Goal: Task Accomplishment & Management: Use online tool/utility

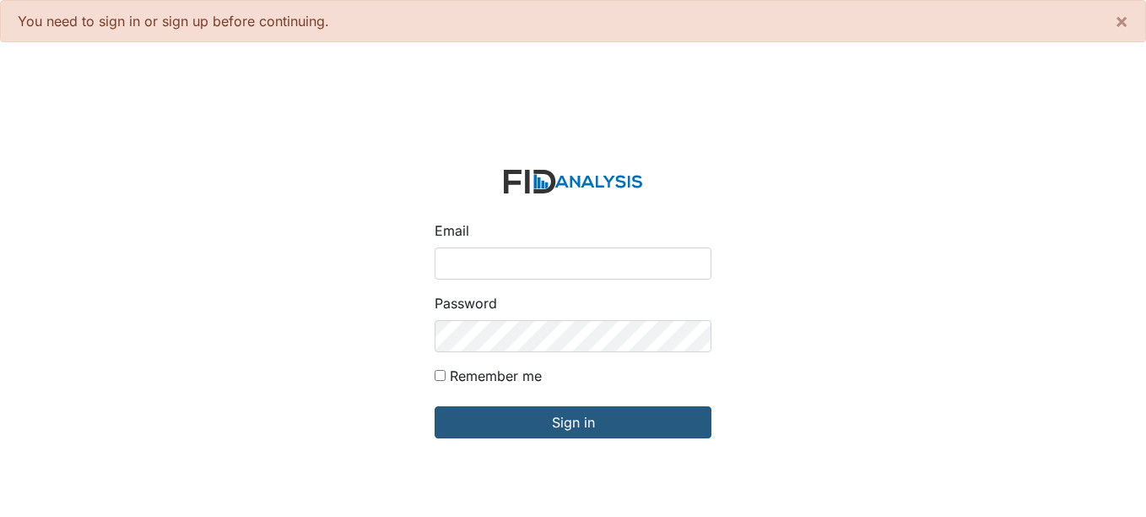
drag, startPoint x: 523, startPoint y: 257, endPoint x: 535, endPoint y: 268, distance: 16.1
click at [524, 257] on input "Email" at bounding box center [573, 263] width 277 height 32
type input "[EMAIL_ADDRESS][DOMAIN_NAME]"
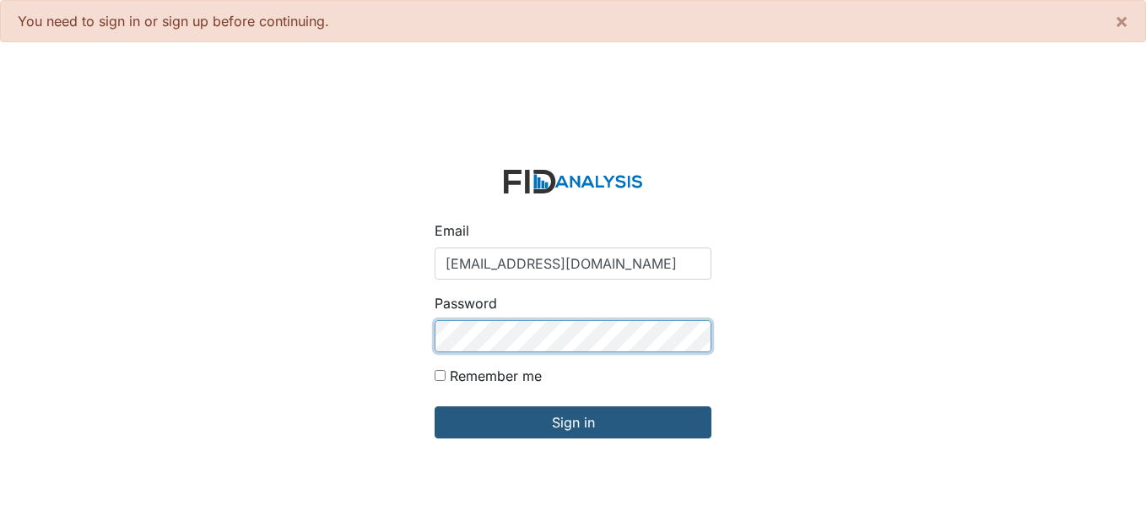
click at [435, 406] on input "Sign in" at bounding box center [573, 422] width 277 height 32
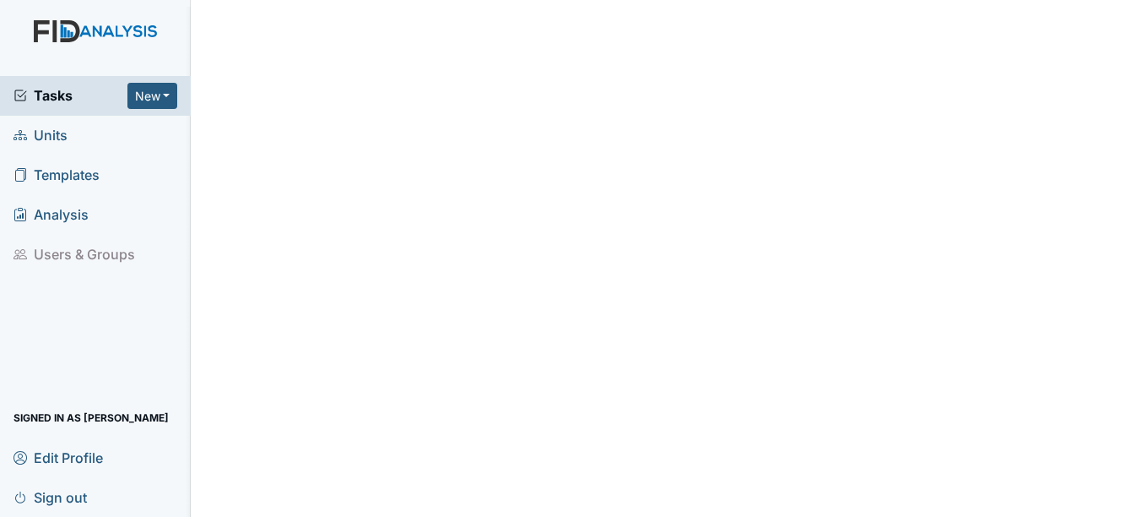
click at [47, 140] on span "Units" at bounding box center [41, 135] width 54 height 26
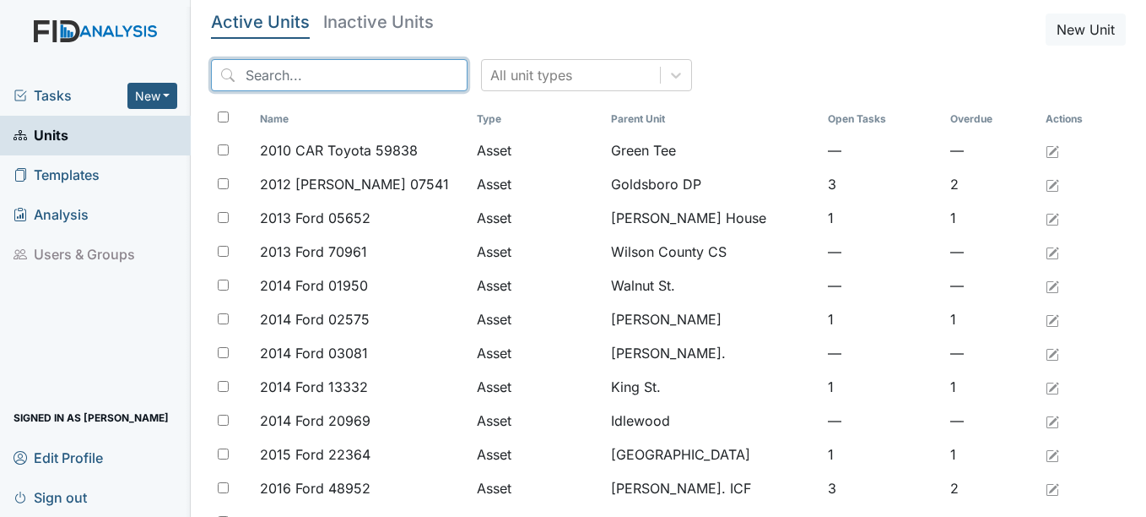
click at [311, 77] on input "search" at bounding box center [339, 75] width 257 height 32
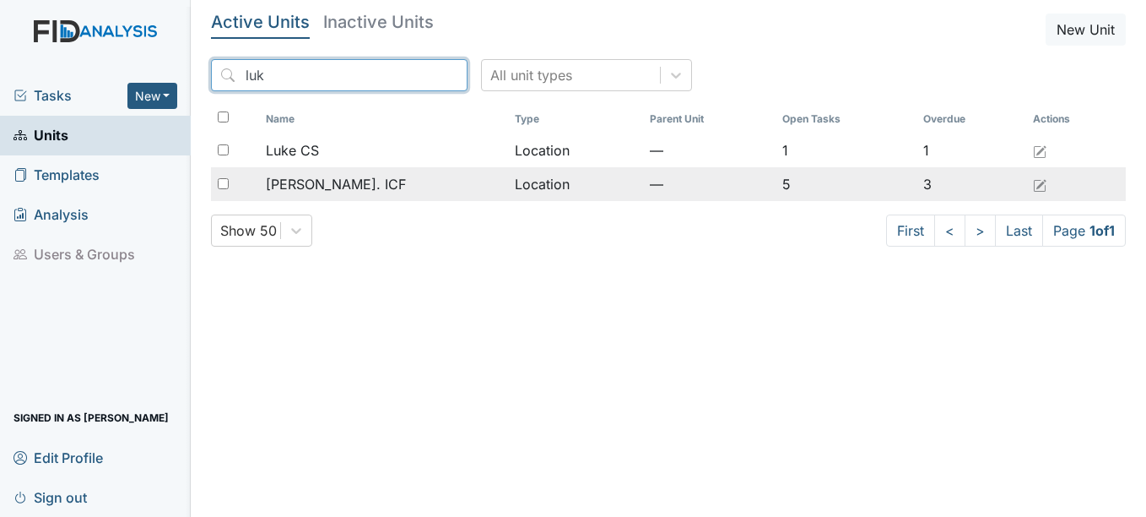
type input "luk"
click at [335, 177] on span "[PERSON_NAME]. ICF" at bounding box center [336, 184] width 140 height 20
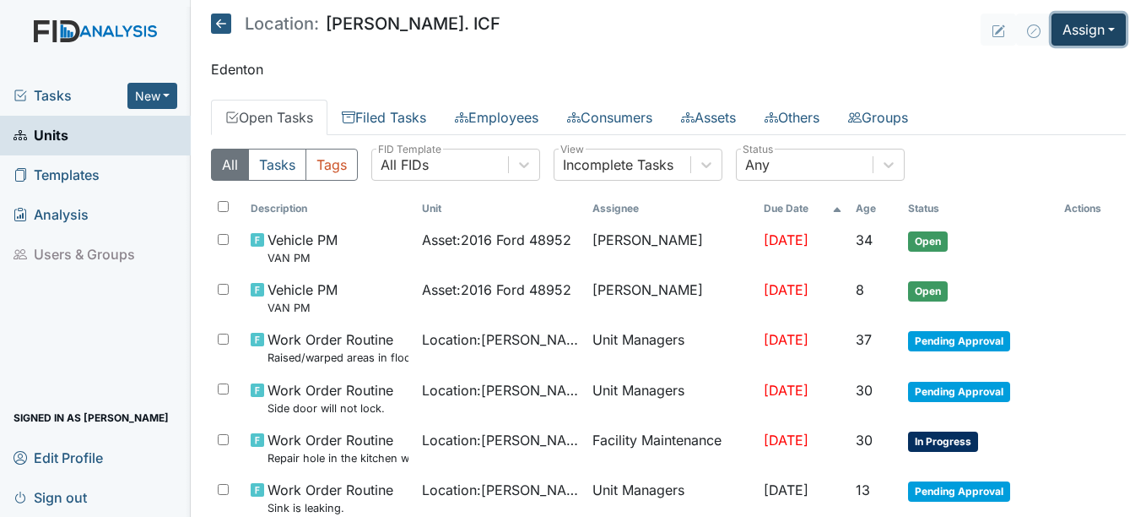
click at [1090, 25] on button "Assign" at bounding box center [1089, 30] width 74 height 32
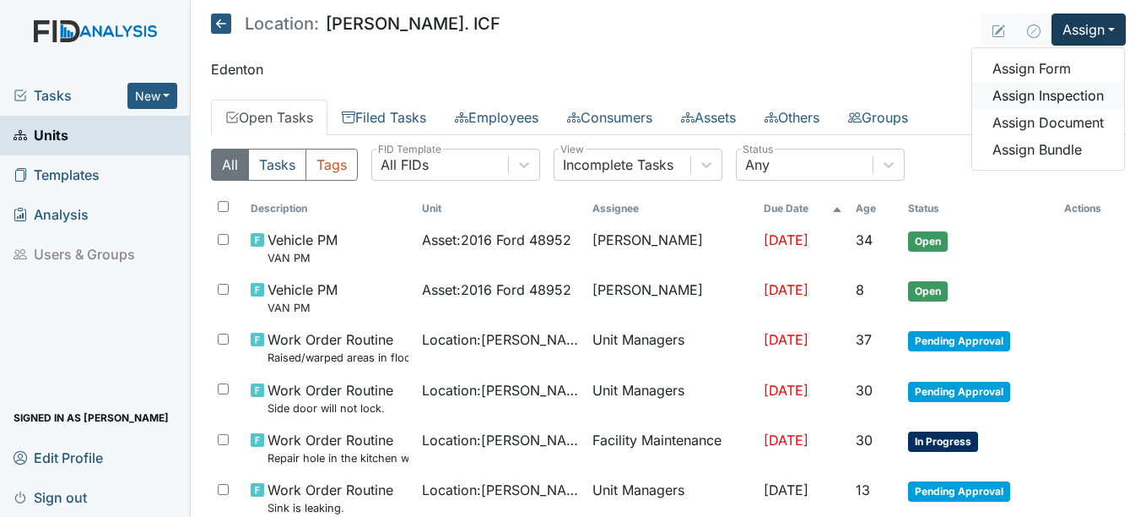
click at [1034, 96] on link "Assign Inspection" at bounding box center [1048, 95] width 152 height 27
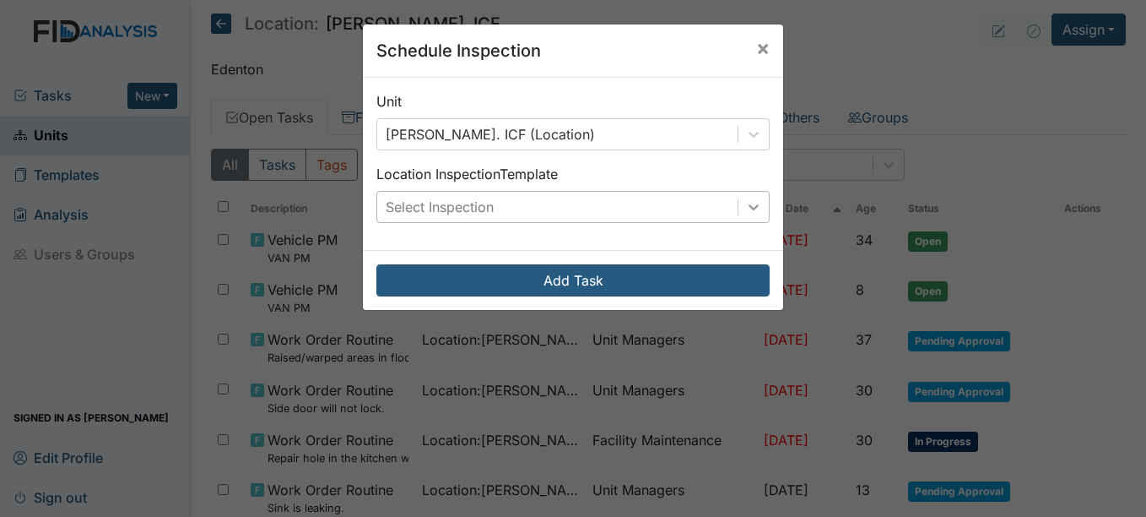
click at [755, 203] on icon at bounding box center [753, 206] width 17 height 17
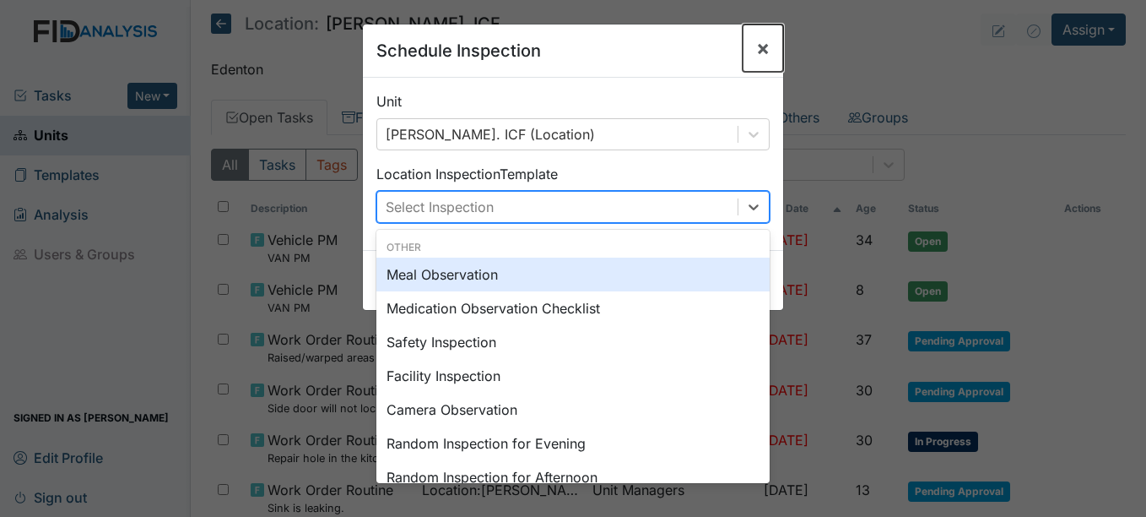
click at [763, 50] on span "×" at bounding box center [763, 47] width 14 height 24
